Goal: Understand process/instructions: Learn how to perform a task or action

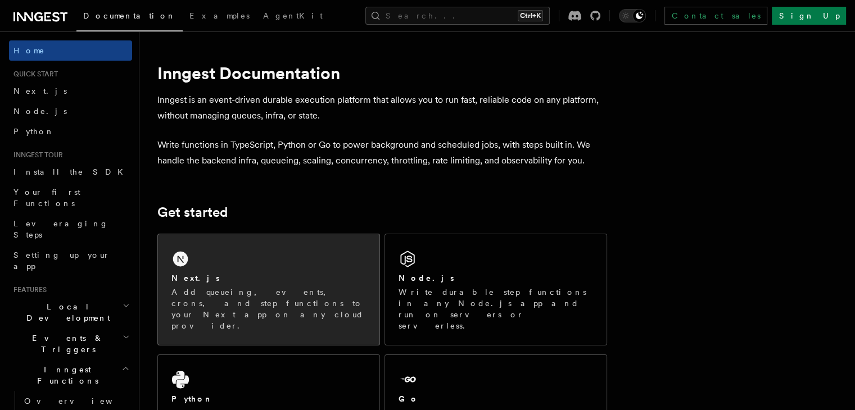
click at [241, 251] on div "Next.js Add queueing, events, crons, and step functions to your Next app on any…" at bounding box center [268, 289] width 221 height 111
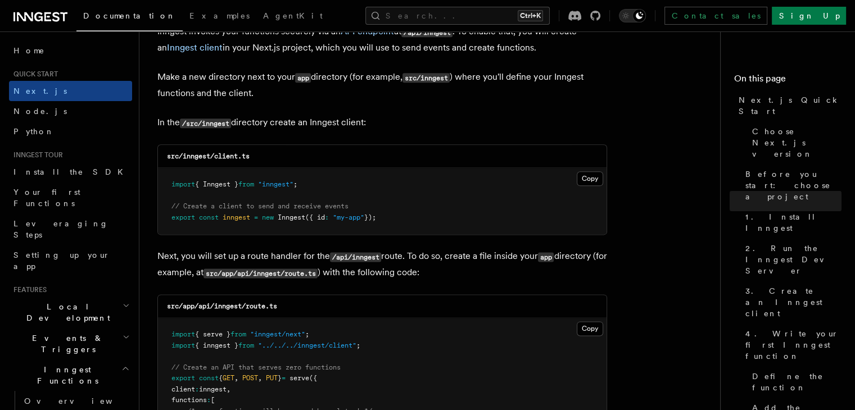
scroll to position [1377, 0]
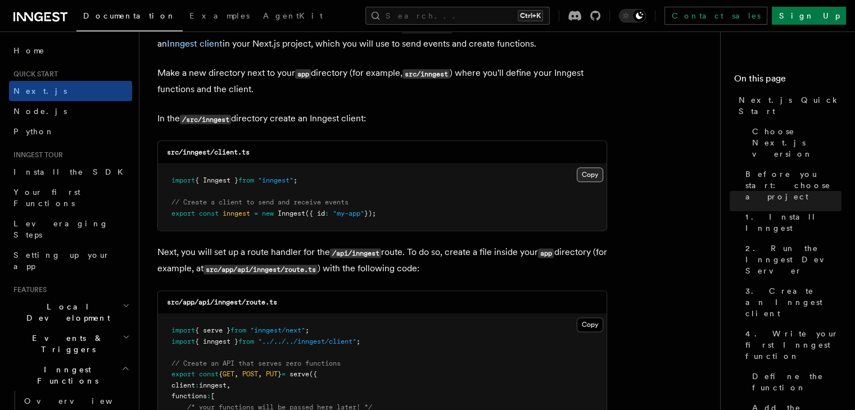
click at [582, 178] on button "Copy Copied" at bounding box center [590, 174] width 26 height 15
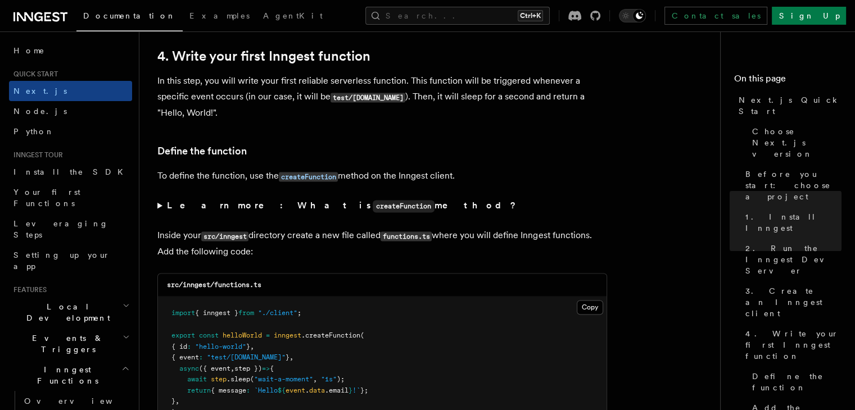
scroll to position [1835, 0]
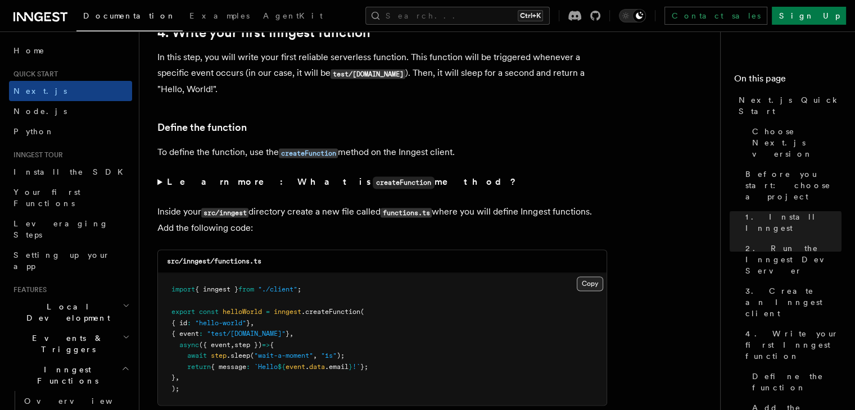
click at [596, 286] on button "Copy Copied" at bounding box center [590, 283] width 26 height 15
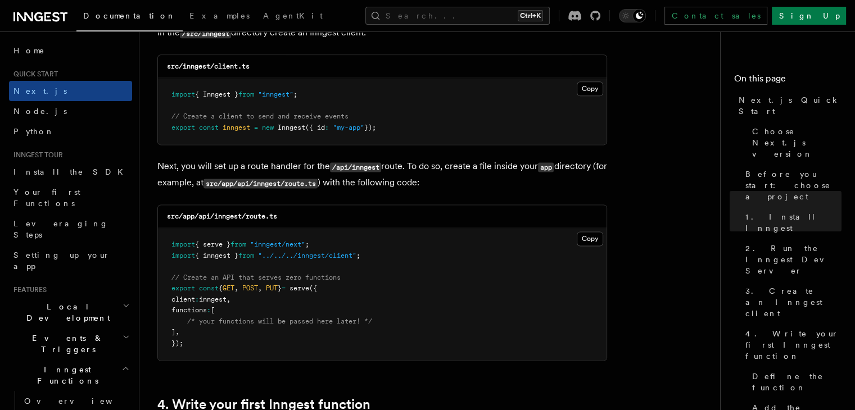
scroll to position [1458, 0]
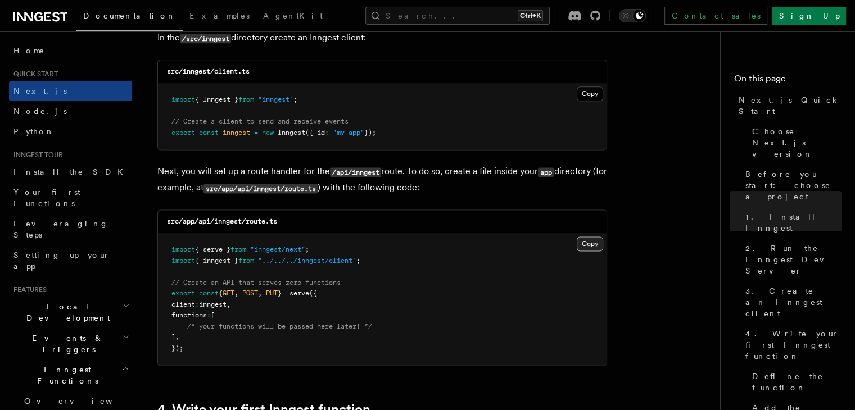
click at [591, 248] on button "Copy Copied" at bounding box center [590, 244] width 26 height 15
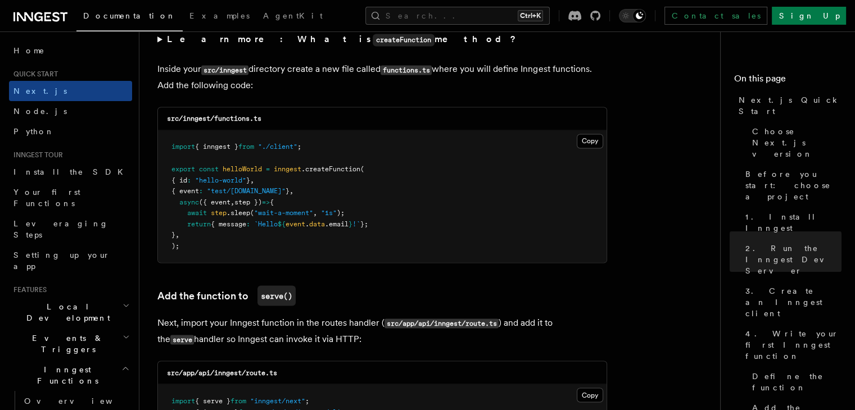
scroll to position [1977, 0]
click at [579, 145] on button "Copy Copied" at bounding box center [590, 142] width 26 height 15
